Goal: Task Accomplishment & Management: Complete application form

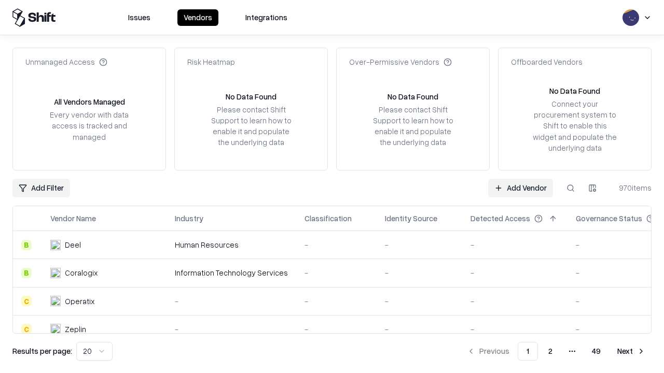
click at [520, 188] on link "Add Vendor" at bounding box center [520, 188] width 65 height 19
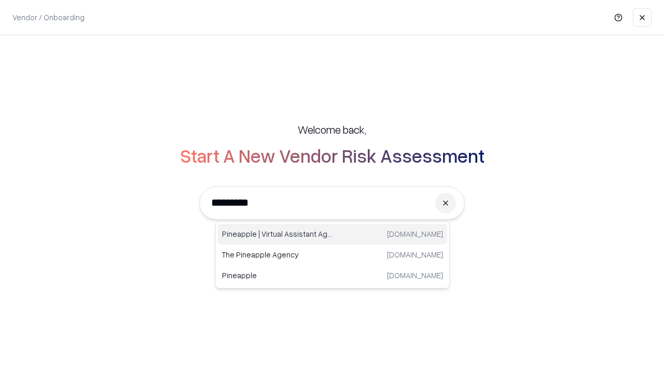
click at [332, 234] on div "Pineapple | Virtual Assistant Agency [DOMAIN_NAME]" at bounding box center [332, 234] width 229 height 21
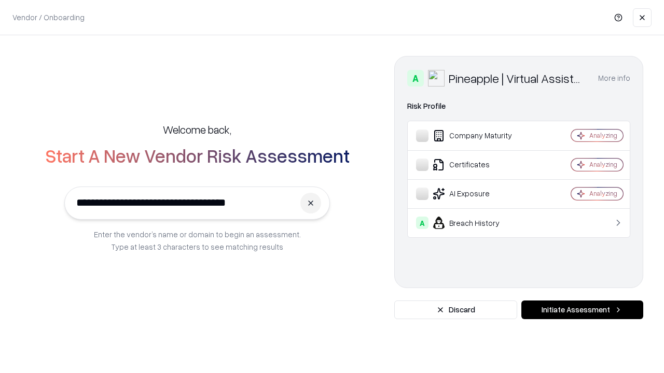
type input "**********"
click at [582, 310] on button "Initiate Assessment" at bounding box center [582, 310] width 122 height 19
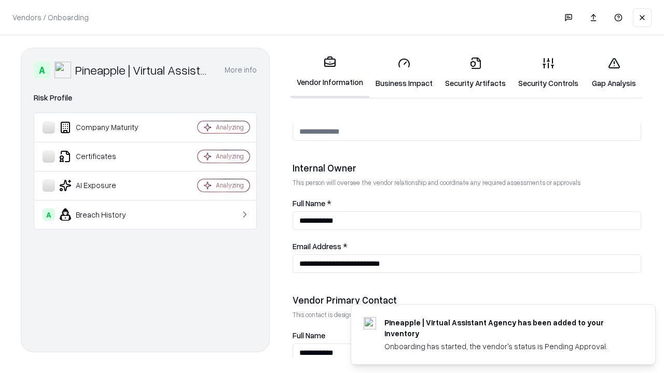
scroll to position [537, 0]
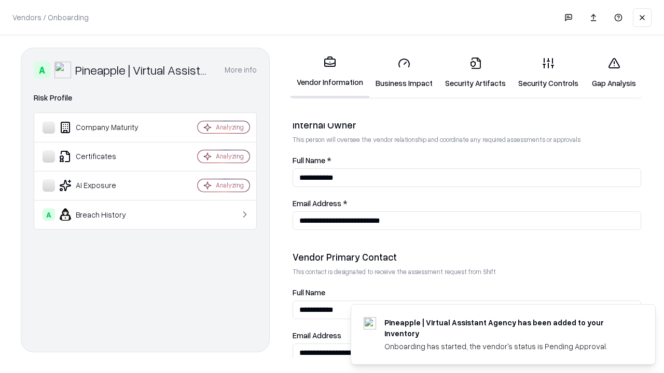
click at [475, 73] on link "Security Artifacts" at bounding box center [475, 73] width 73 height 48
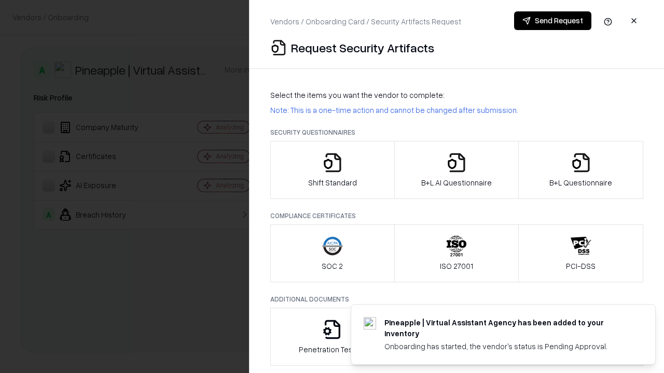
click at [580, 170] on icon "button" at bounding box center [581, 162] width 21 height 21
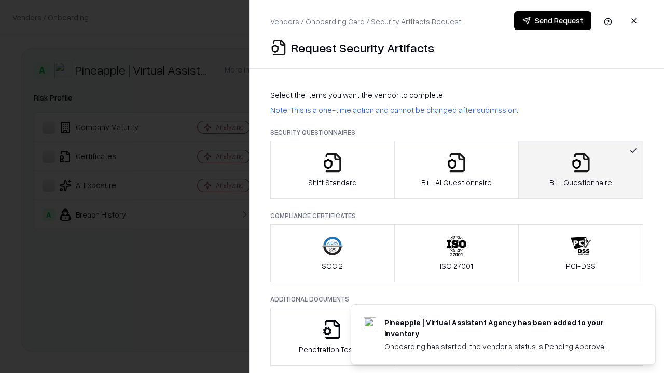
click at [456, 170] on icon "button" at bounding box center [456, 162] width 21 height 21
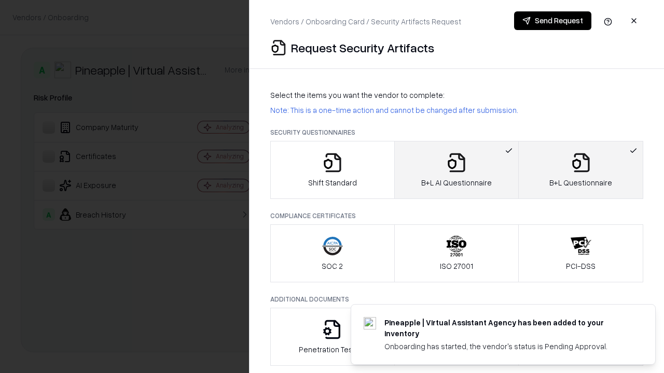
click at [552, 21] on button "Send Request" at bounding box center [552, 20] width 77 height 19
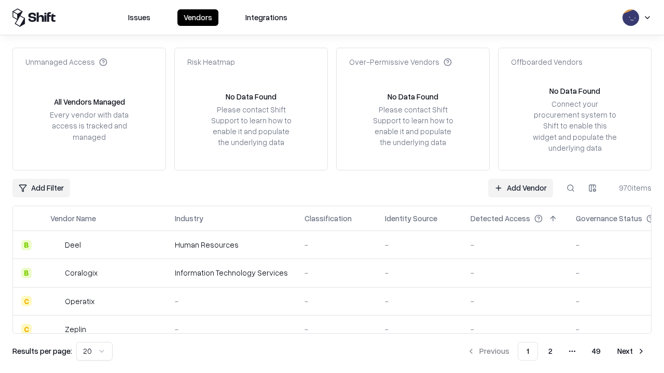
click at [571, 188] on button at bounding box center [570, 188] width 19 height 19
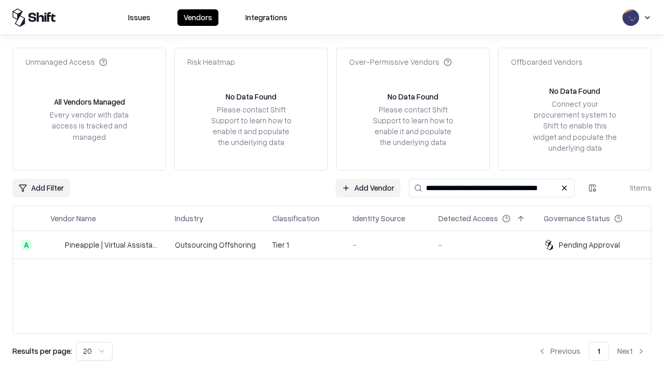
type input "**********"
click at [338, 245] on td "Tier 1" at bounding box center [304, 245] width 80 height 28
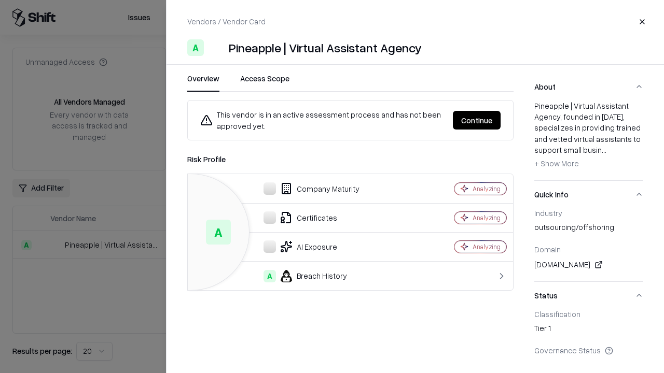
click at [501, 120] on button "Continue" at bounding box center [477, 120] width 48 height 19
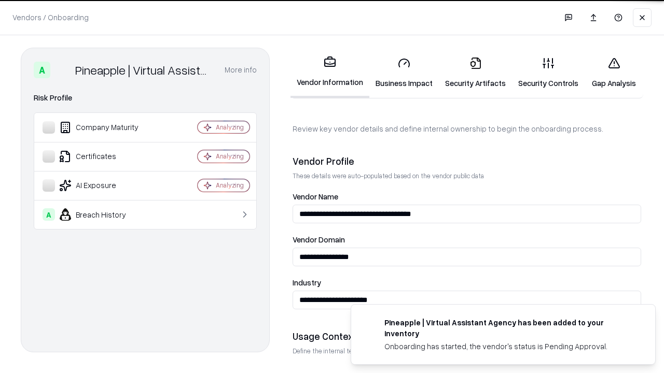
click at [475, 73] on link "Security Artifacts" at bounding box center [475, 73] width 73 height 48
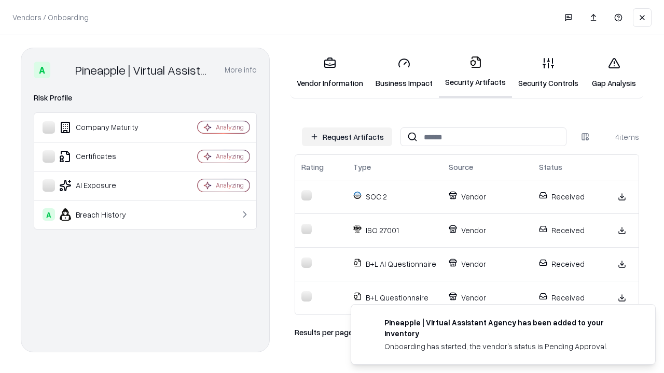
click at [614, 73] on link "Gap Analysis" at bounding box center [614, 73] width 59 height 48
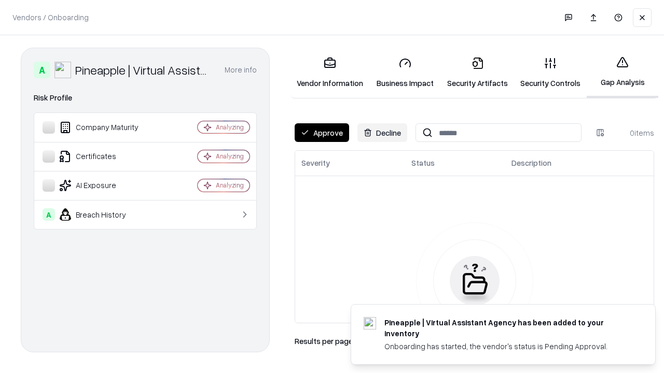
click at [322, 133] on button "Approve" at bounding box center [322, 132] width 54 height 19
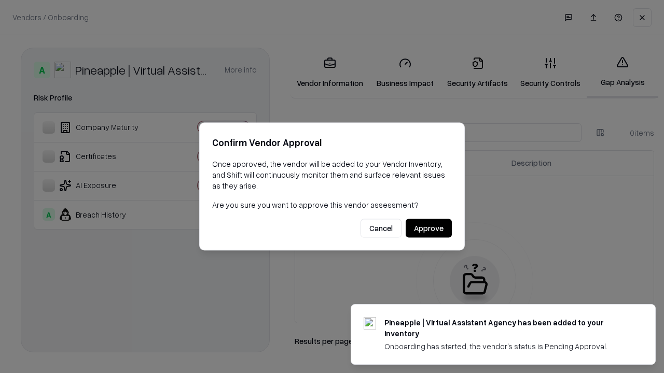
click at [428, 228] on button "Approve" at bounding box center [429, 228] width 46 height 19
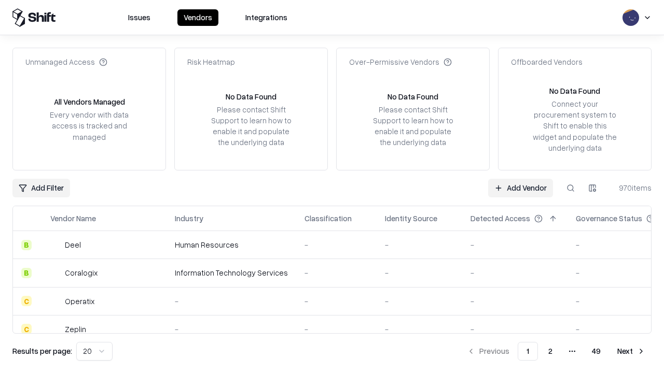
type input "**********"
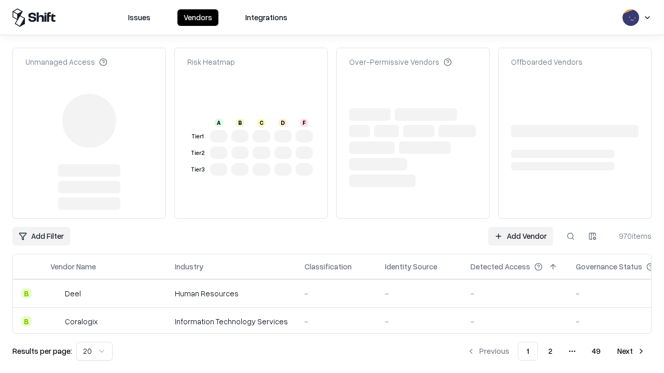
click at [520, 227] on link "Add Vendor" at bounding box center [520, 236] width 65 height 19
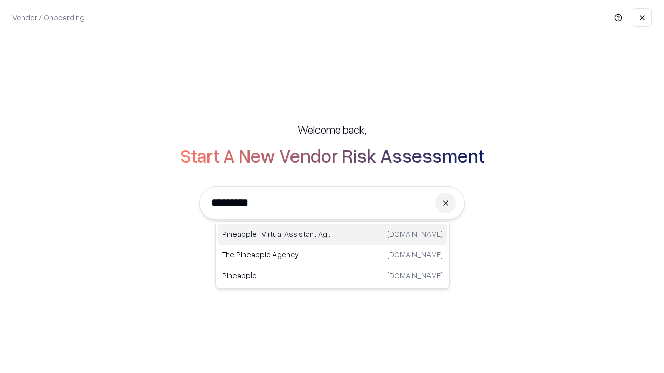
click at [332, 234] on div "Pineapple | Virtual Assistant Agency trypineapple.com" at bounding box center [332, 234] width 229 height 21
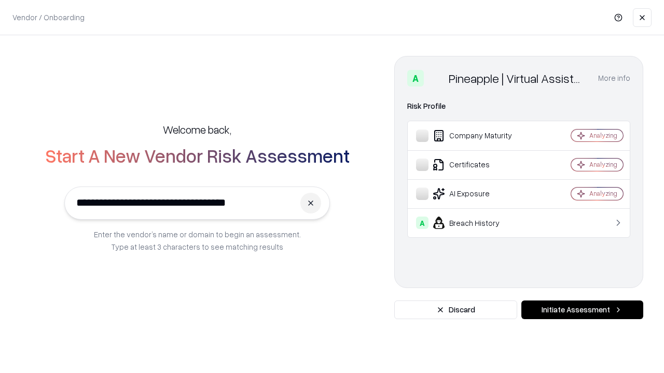
type input "**********"
click at [582, 310] on button "Initiate Assessment" at bounding box center [582, 310] width 122 height 19
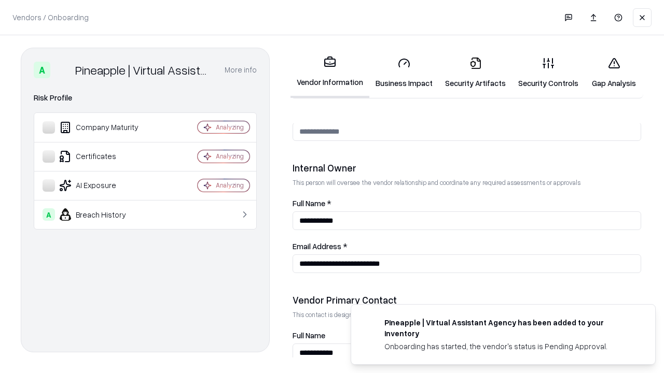
scroll to position [537, 0]
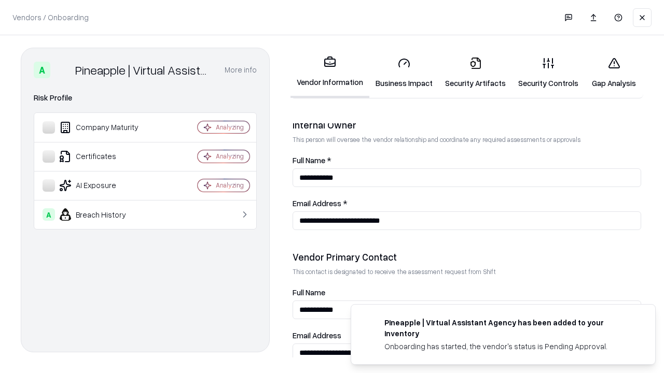
click at [614, 73] on link "Gap Analysis" at bounding box center [614, 73] width 59 height 48
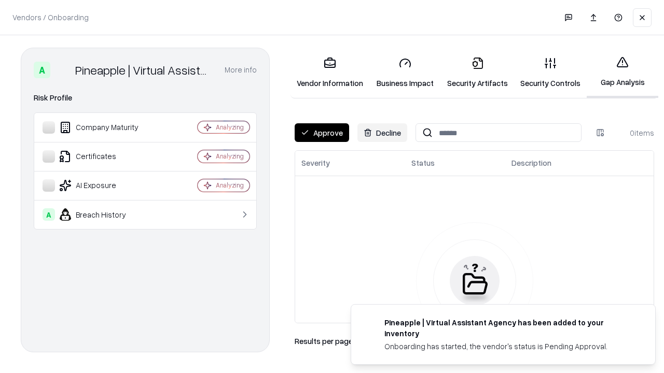
click at [322, 133] on button "Approve" at bounding box center [322, 132] width 54 height 19
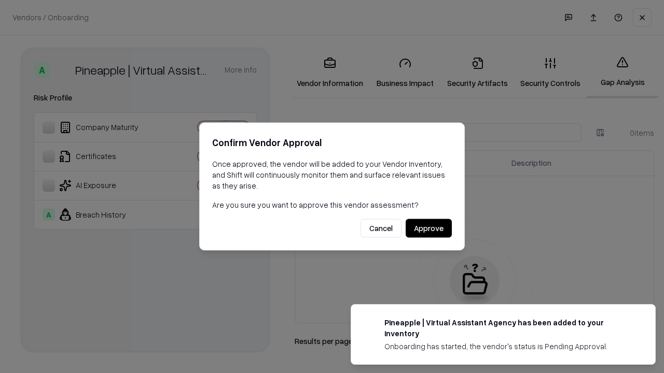
click at [428, 228] on button "Approve" at bounding box center [429, 228] width 46 height 19
